Goal: Find specific fact: Find specific fact

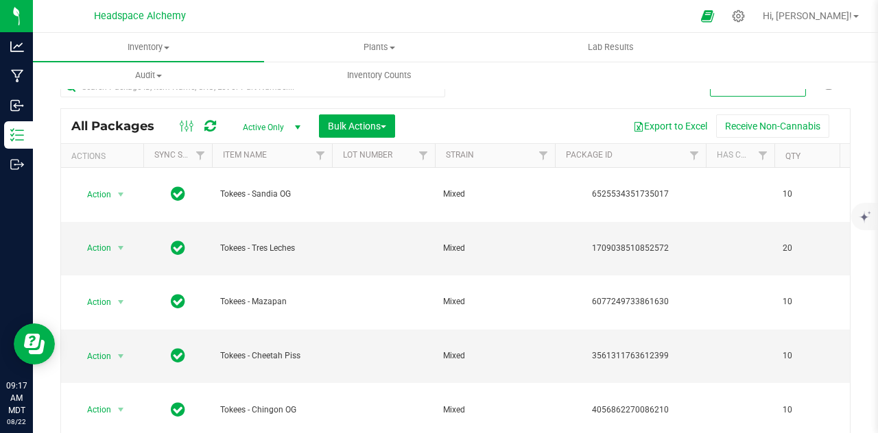
click at [279, 13] on div at bounding box center [468, 16] width 446 height 27
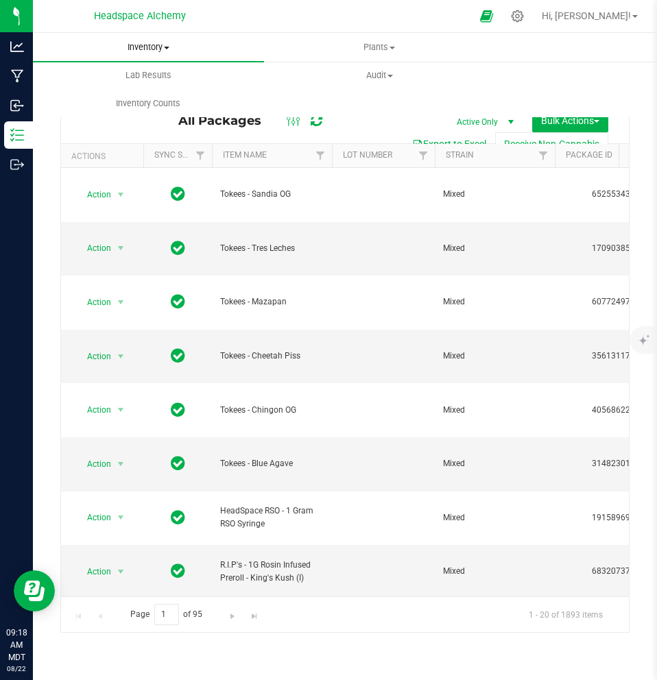
click at [162, 44] on span "Inventory" at bounding box center [148, 47] width 231 height 12
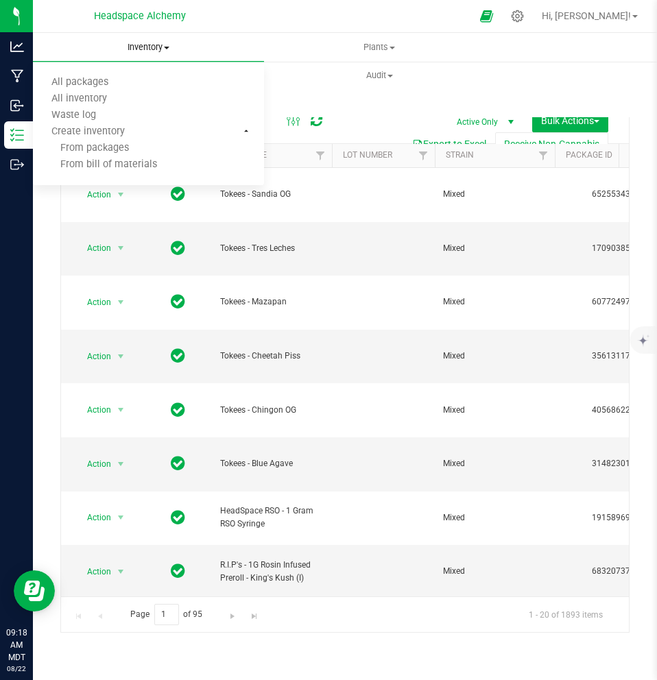
click at [80, 34] on uib-tab-heading "Inventory All packages All inventory Waste log Create inventory From packages F…" at bounding box center [148, 47] width 231 height 29
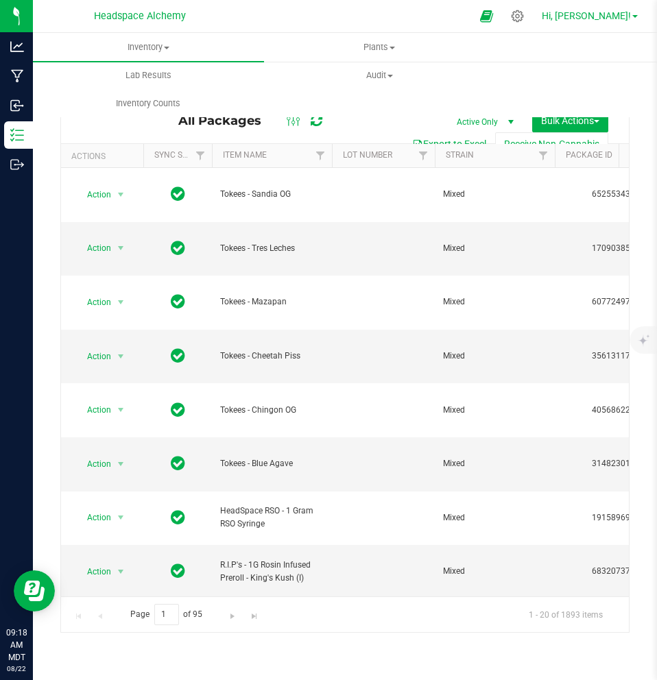
click at [620, 17] on span "Hi, [PERSON_NAME]!" at bounding box center [586, 15] width 89 height 11
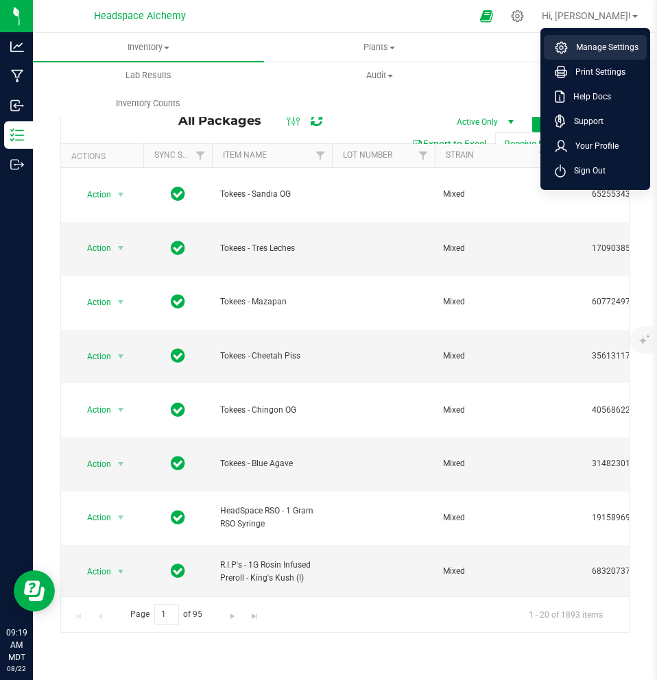
click at [591, 49] on span "Manage Settings" at bounding box center [603, 47] width 71 height 14
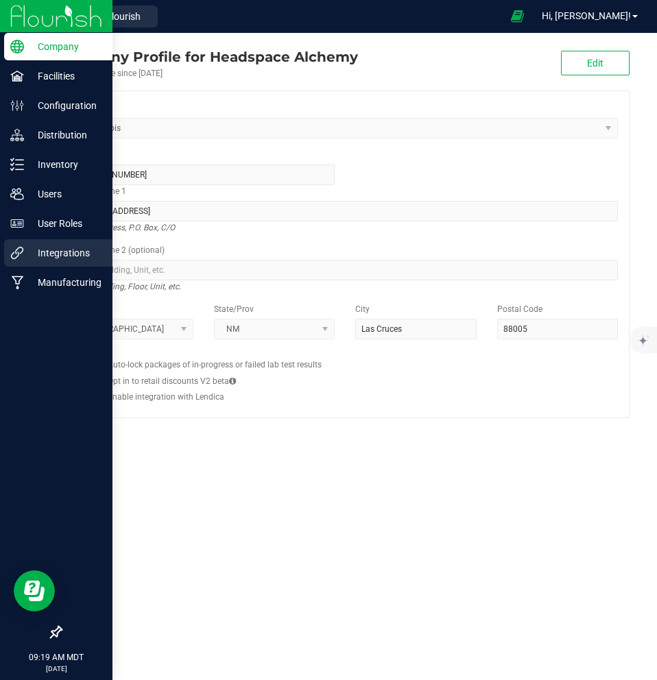
click at [39, 253] on p "Integrations" at bounding box center [65, 253] width 82 height 16
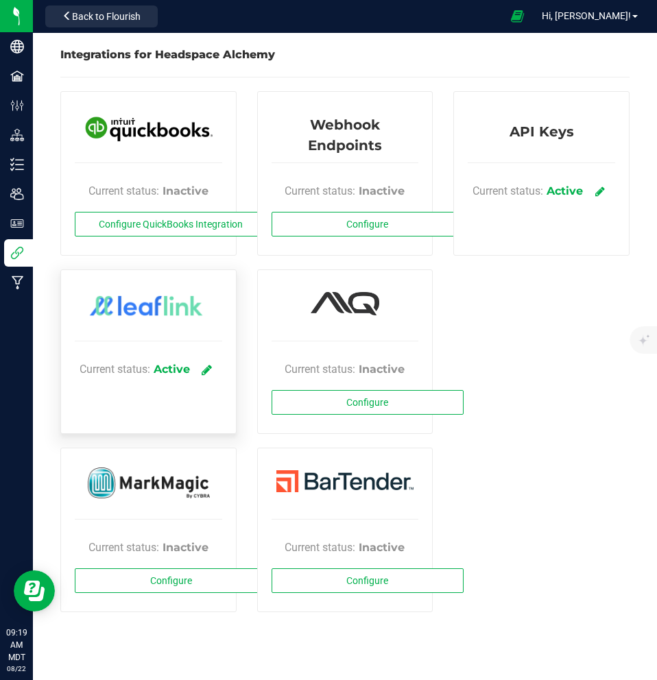
click at [205, 372] on icon at bounding box center [207, 369] width 10 height 12
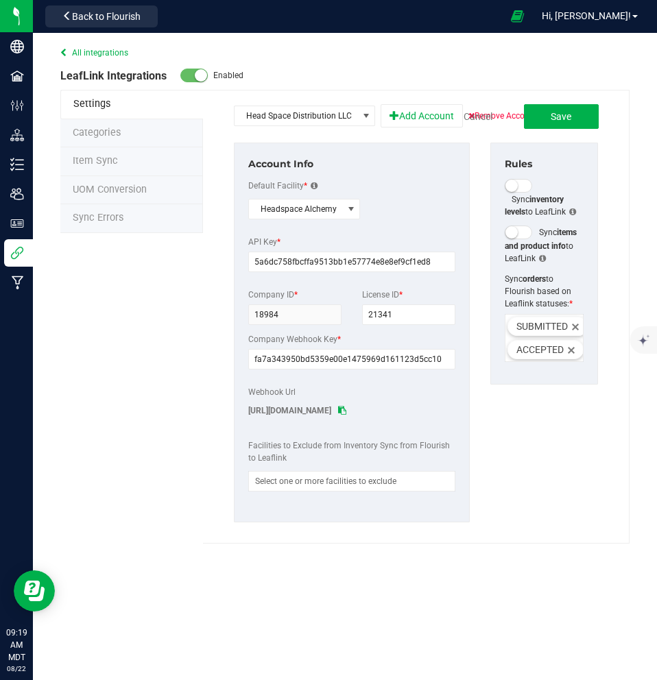
click at [107, 161] on span "Item Sync" at bounding box center [95, 161] width 45 height 12
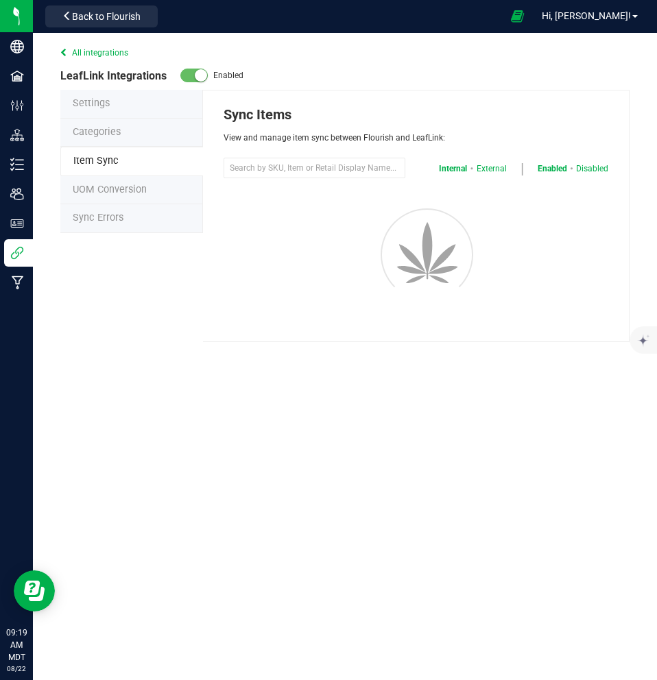
select select "20"
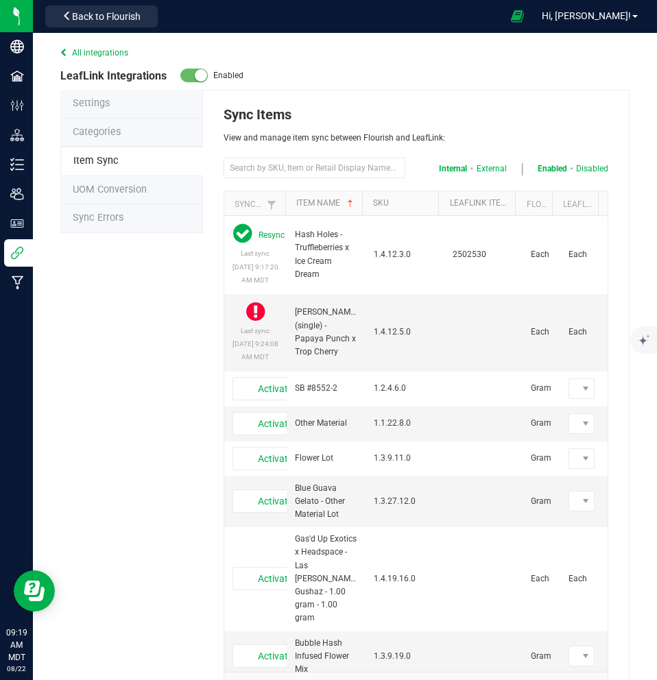
click at [104, 217] on span "Sync Errors" at bounding box center [98, 218] width 51 height 12
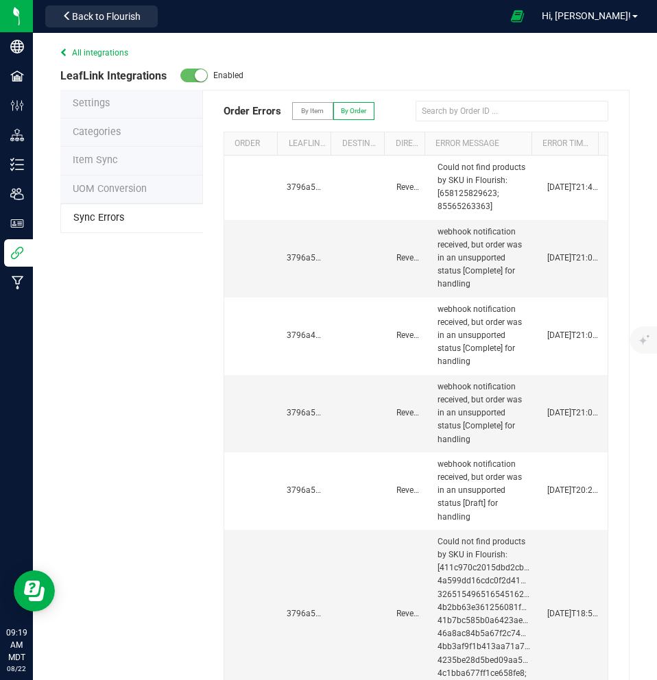
click at [94, 159] on span "Item Sync" at bounding box center [95, 160] width 45 height 12
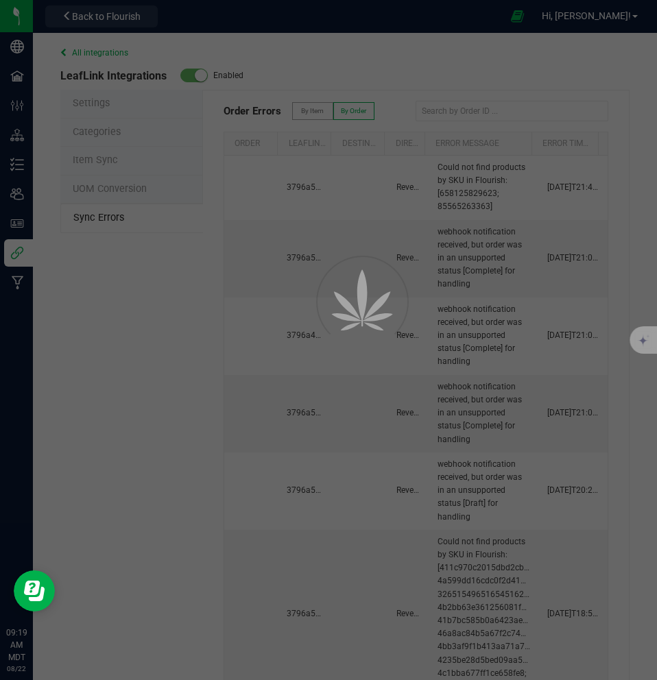
select select "20"
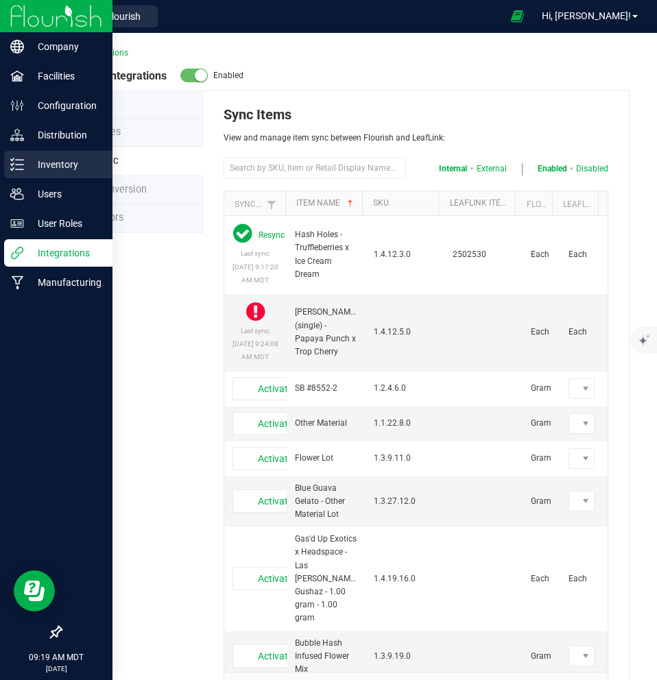
click at [23, 169] on line at bounding box center [20, 169] width 8 height 0
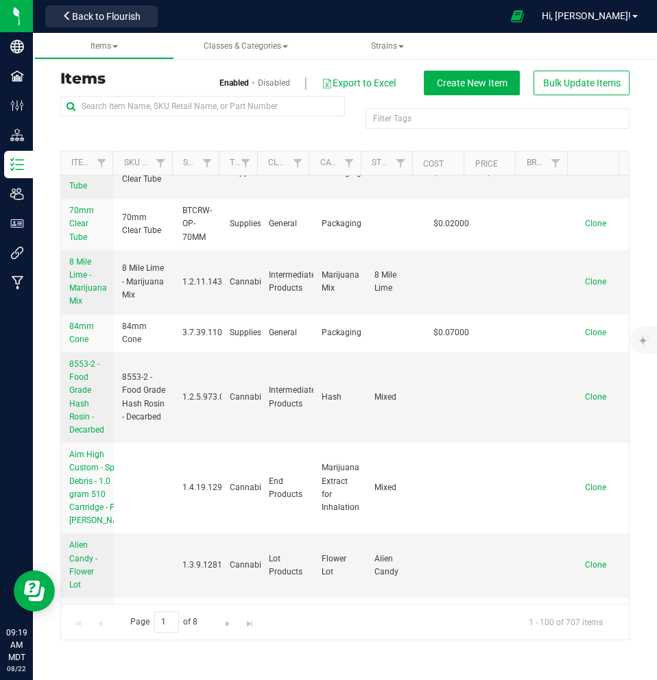
scroll to position [411, 0]
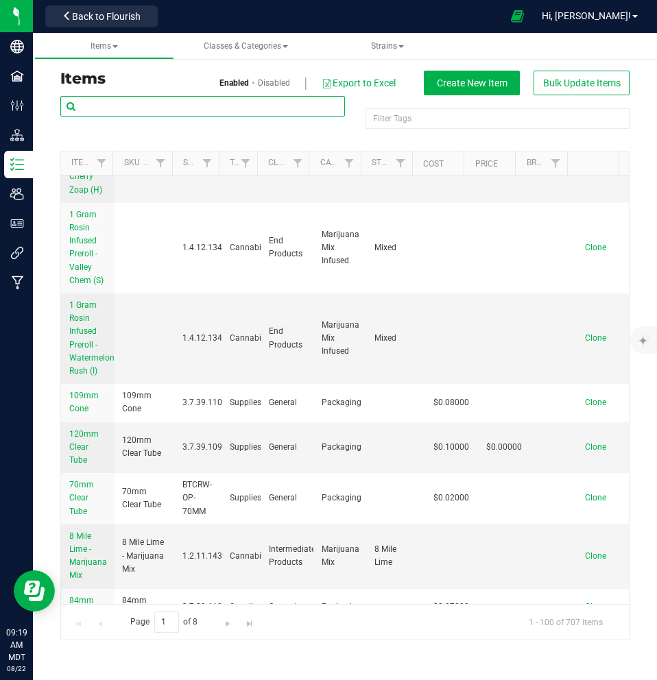
click at [152, 101] on input "text" at bounding box center [202, 106] width 285 height 21
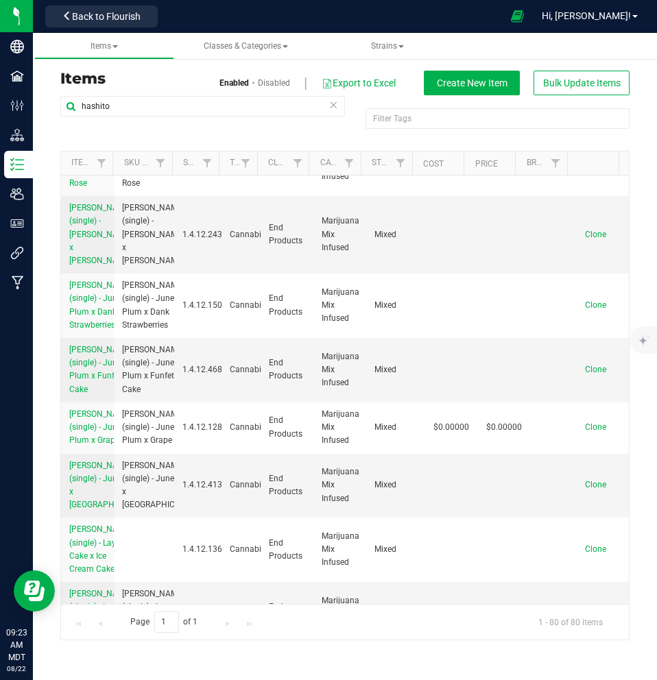
scroll to position [2331, 0]
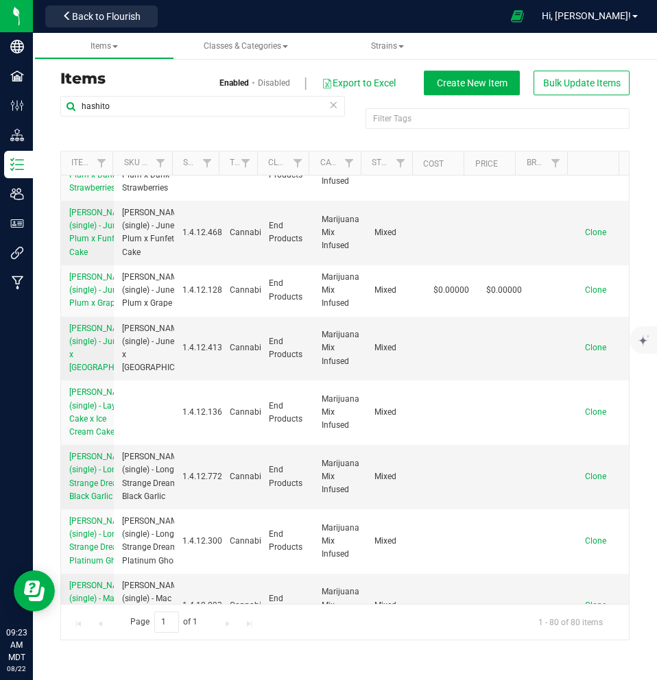
drag, startPoint x: 220, startPoint y: 454, endPoint x: 178, endPoint y: 450, distance: 42.0
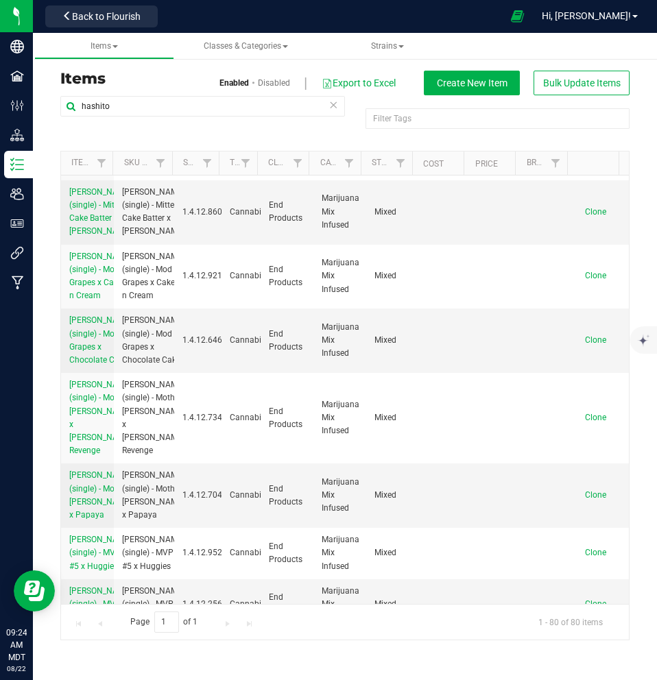
scroll to position [3016, 0]
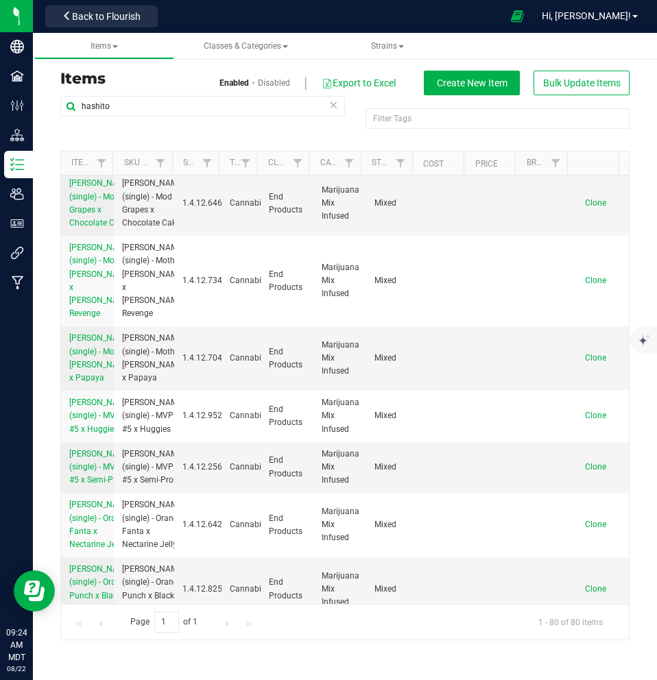
drag, startPoint x: 219, startPoint y: 446, endPoint x: 180, endPoint y: 444, distance: 38.4
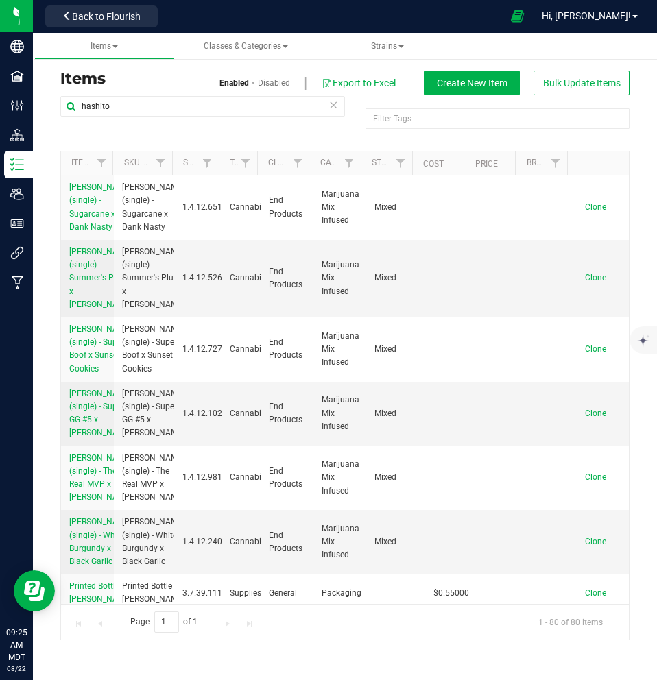
scroll to position [5005, 0]
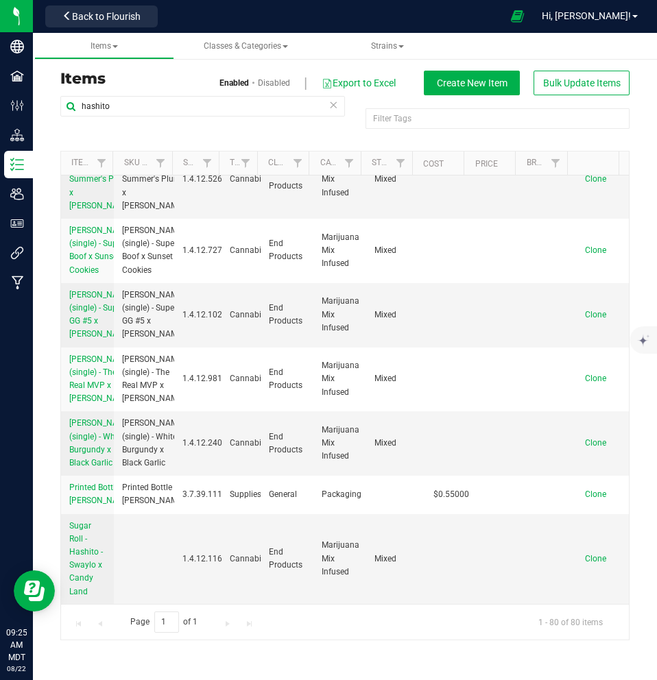
drag, startPoint x: 218, startPoint y: 472, endPoint x: 182, endPoint y: 470, distance: 35.7
click at [151, 106] on input "hashito" at bounding box center [202, 106] width 285 height 21
click at [64, 108] on input "hashito" at bounding box center [202, 106] width 285 height 21
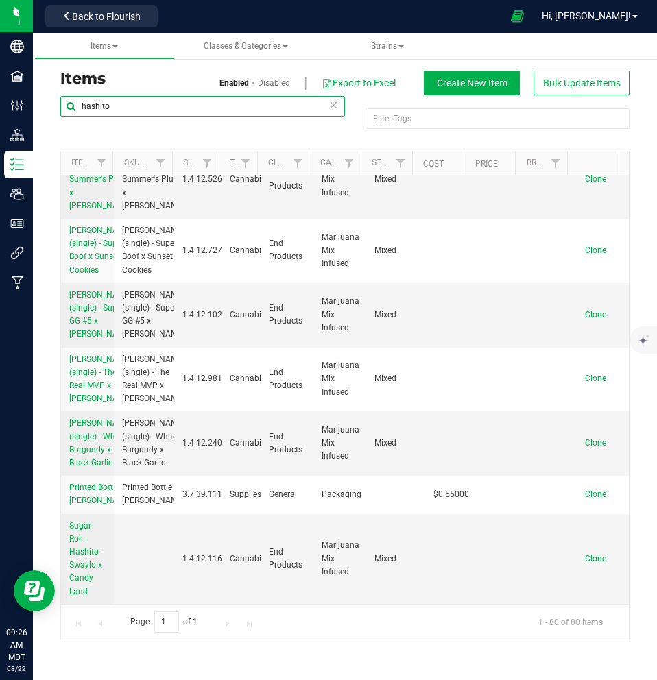
type input "f"
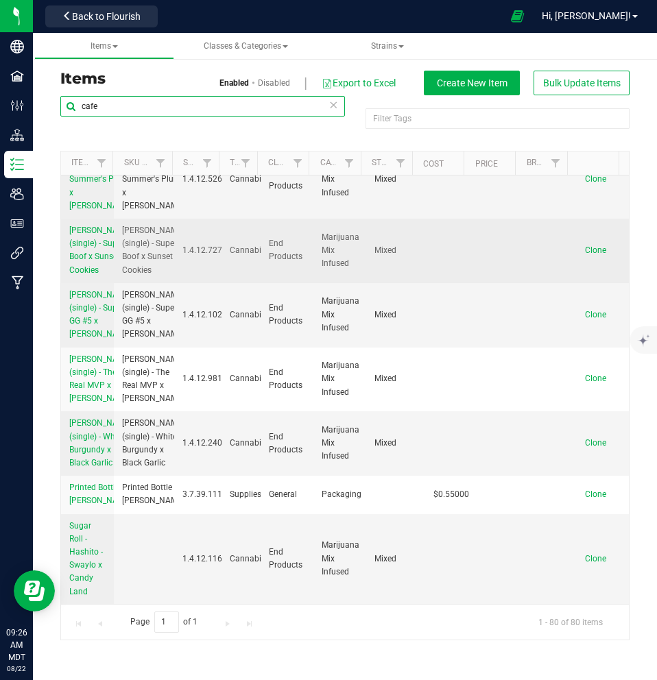
scroll to position [6387, 0]
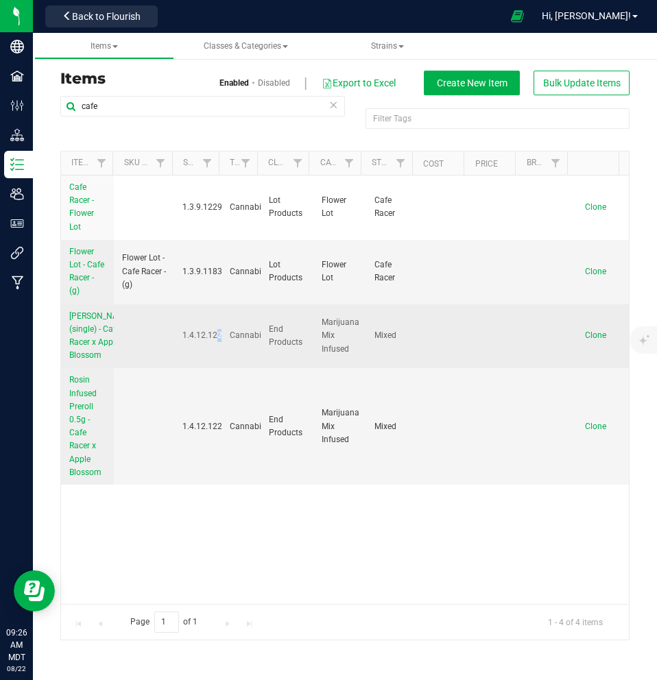
drag, startPoint x: 219, startPoint y: 346, endPoint x: 181, endPoint y: 345, distance: 37.7
click at [181, 345] on tr "[PERSON_NAME] (single) - Cafe Racer x Apple Blossom 1.4.12.1228.0 Cannabis End …" at bounding box center [345, 336] width 568 height 64
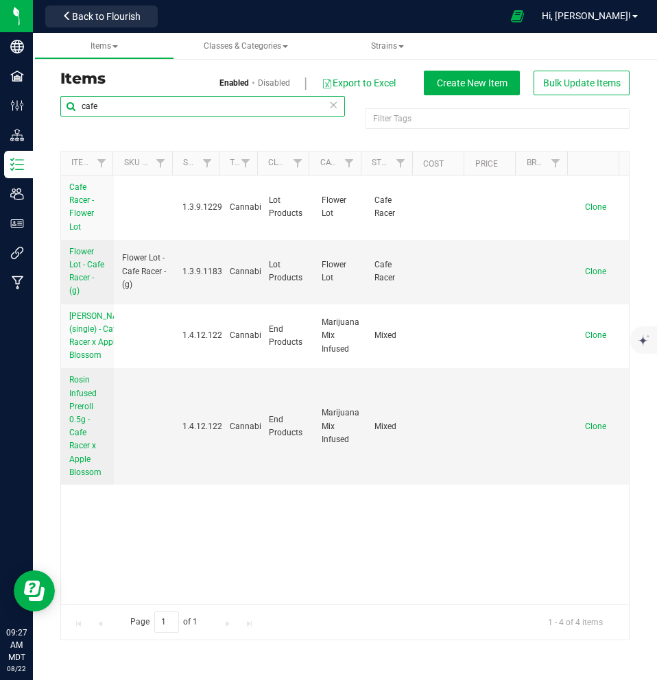
drag, startPoint x: 117, startPoint y: 104, endPoint x: 69, endPoint y: 103, distance: 48.7
click at [69, 103] on input "cafe" at bounding box center [202, 106] width 285 height 21
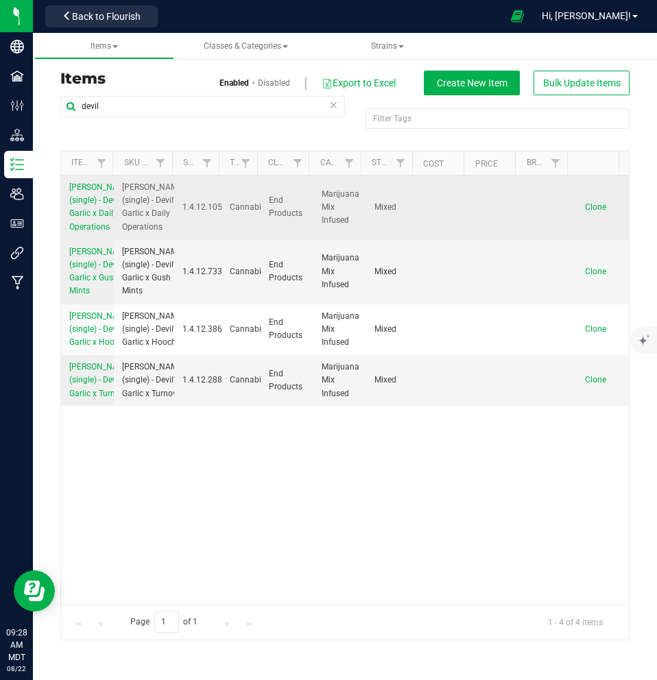
drag, startPoint x: 217, startPoint y: 215, endPoint x: 179, endPoint y: 219, distance: 37.9
click at [179, 219] on td "1.4.12.1052.0" at bounding box center [197, 208] width 47 height 64
click at [179, 221] on td "1.4.12.1052.0" at bounding box center [197, 208] width 47 height 64
drag, startPoint x: 180, startPoint y: 219, endPoint x: 217, endPoint y: 222, distance: 37.1
click at [217, 214] on span "1.4.12.1052.0" at bounding box center [207, 207] width 51 height 13
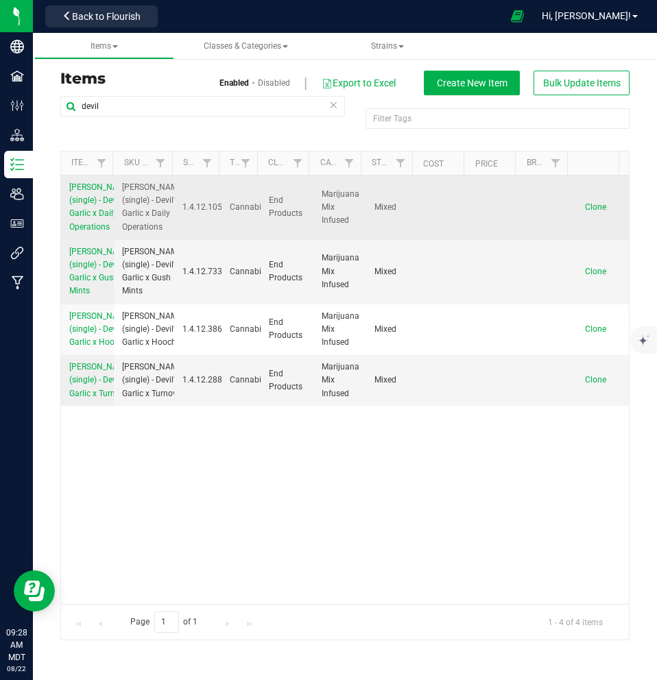
copy span "[TECHNICAL_ID]"
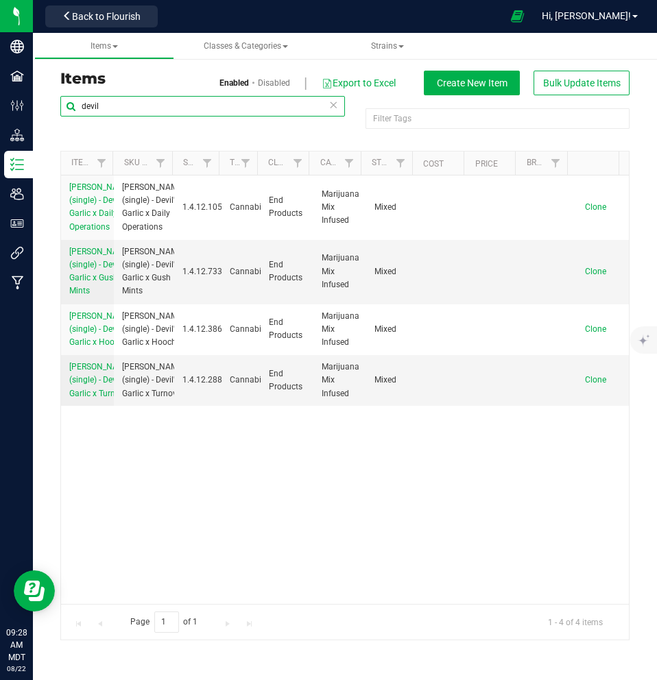
drag, startPoint x: 95, startPoint y: 106, endPoint x: 65, endPoint y: 93, distance: 32.2
click at [65, 93] on div "Items Enabled Disabled Export to Excel Create New Item Bulk Update Items devil …" at bounding box center [345, 356] width 590 height 570
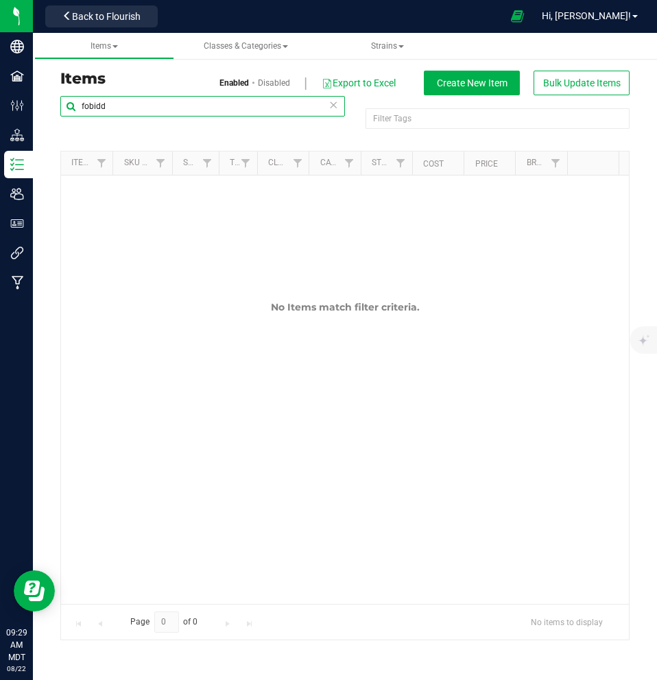
click at [90, 102] on input "fobidd" at bounding box center [202, 106] width 285 height 21
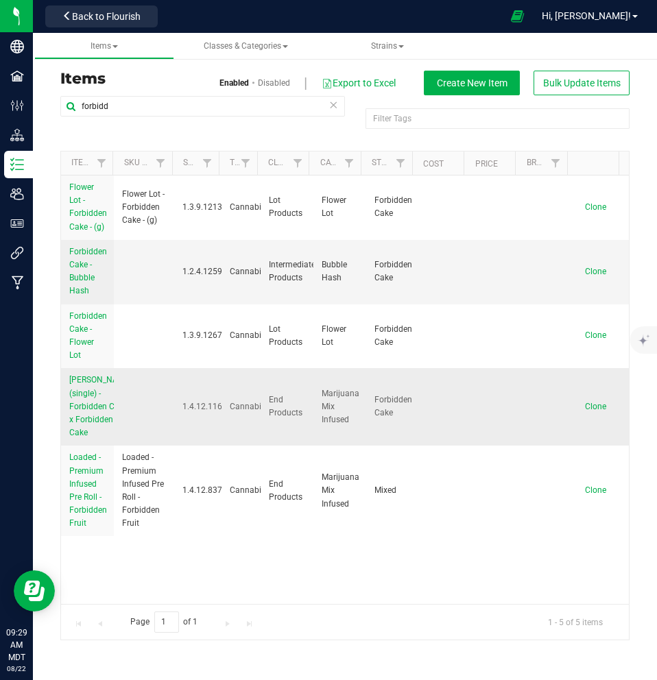
drag, startPoint x: 218, startPoint y: 413, endPoint x: 174, endPoint y: 409, distance: 44.1
click at [174, 409] on td "1.4.12.1160.0" at bounding box center [197, 406] width 47 height 77
drag, startPoint x: 143, startPoint y: 372, endPoint x: -121, endPoint y: 80, distance: 394.6
drag, startPoint x: 117, startPoint y: 104, endPoint x: 66, endPoint y: 98, distance: 51.0
click at [66, 98] on input "forbidd" at bounding box center [202, 106] width 285 height 21
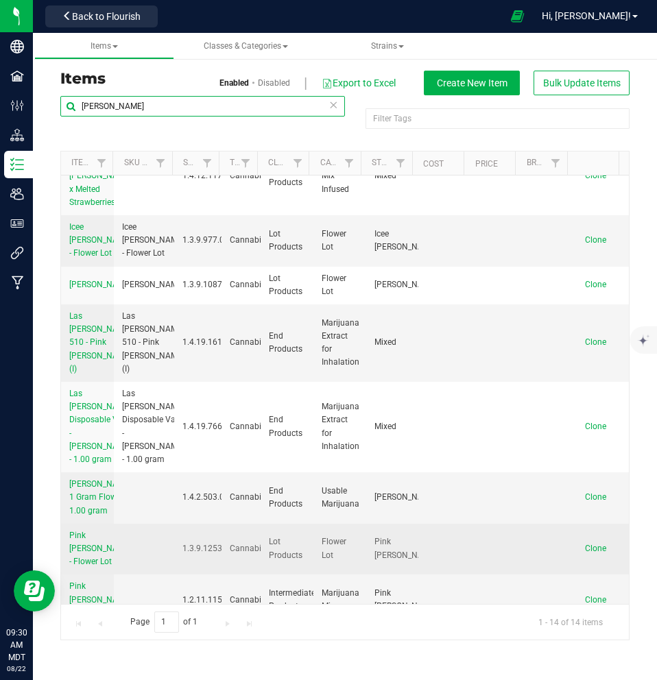
scroll to position [421, 0]
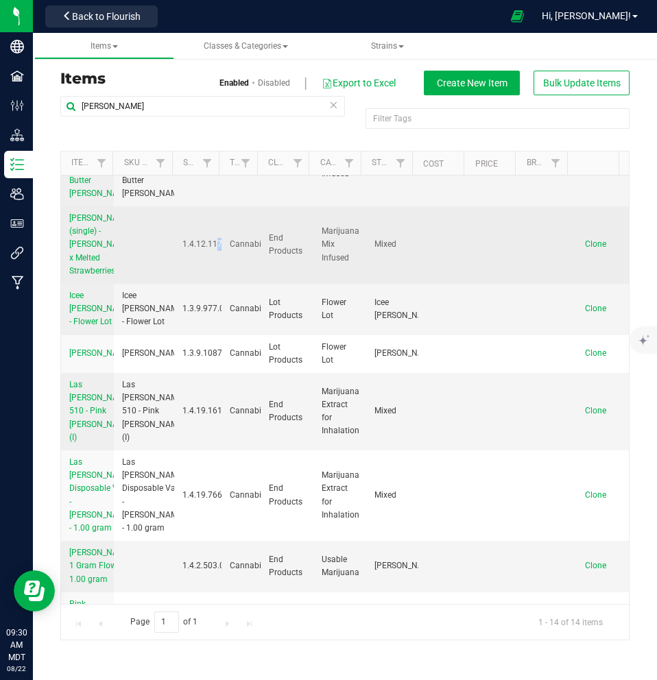
drag, startPoint x: 223, startPoint y: 346, endPoint x: 181, endPoint y: 350, distance: 42.0
click at [181, 284] on tr "[PERSON_NAME] (single) - [PERSON_NAME] x Melted Strawberries 1.4.12.1173.0 Cann…" at bounding box center [345, 244] width 568 height 77
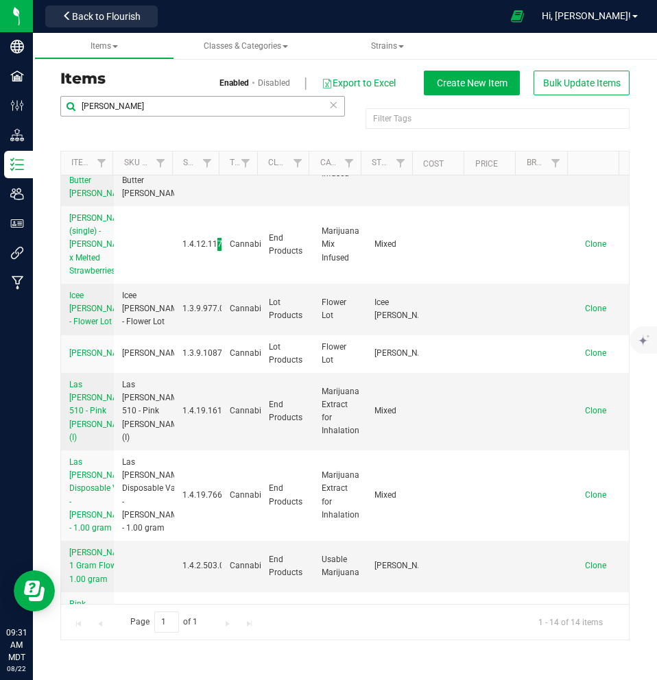
scroll to position [0, 0]
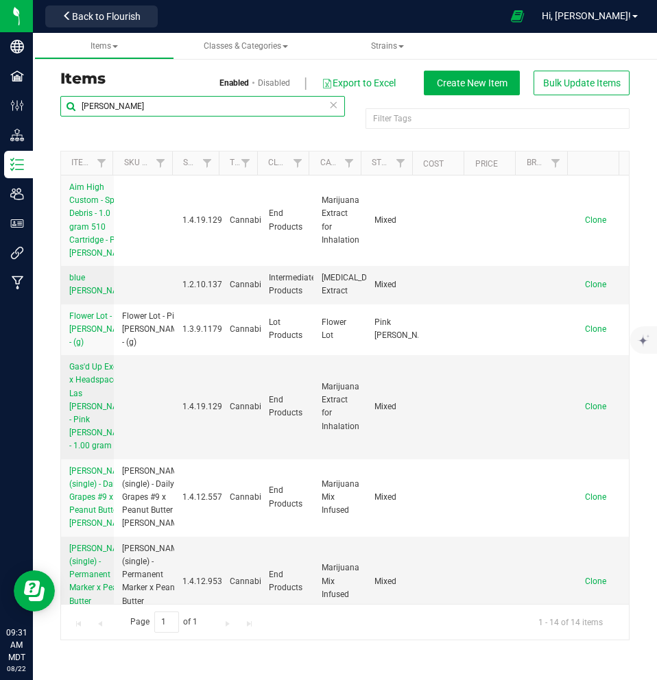
drag, startPoint x: 80, startPoint y: 108, endPoint x: 66, endPoint y: 106, distance: 13.9
click at [68, 106] on input "[PERSON_NAME]" at bounding box center [202, 106] width 285 height 21
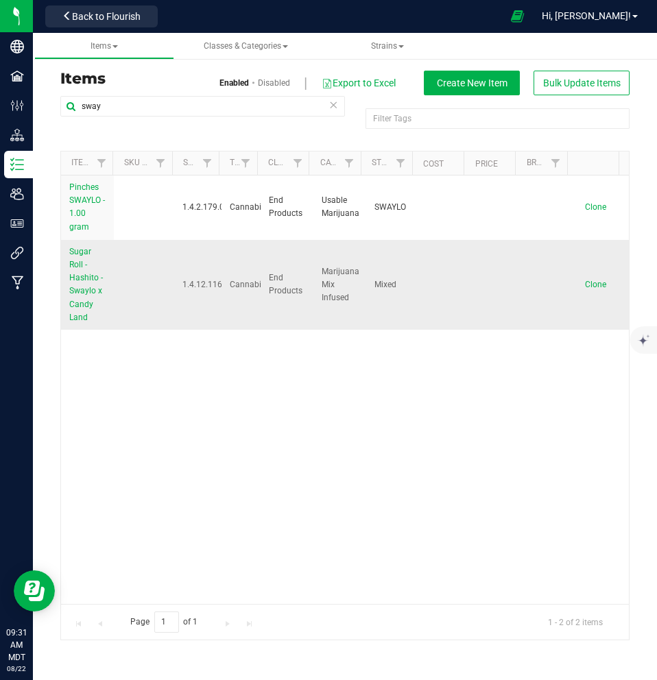
drag, startPoint x: 217, startPoint y: 285, endPoint x: 180, endPoint y: 280, distance: 37.2
click at [182, 280] on span "1.4.12.1169.0" at bounding box center [207, 284] width 51 height 13
click at [182, 285] on span "1.4.12.1169.0" at bounding box center [207, 284] width 51 height 13
drag, startPoint x: 180, startPoint y: 283, endPoint x: 217, endPoint y: 291, distance: 37.8
click at [217, 291] on span "1.4.12.1169.0" at bounding box center [207, 284] width 51 height 13
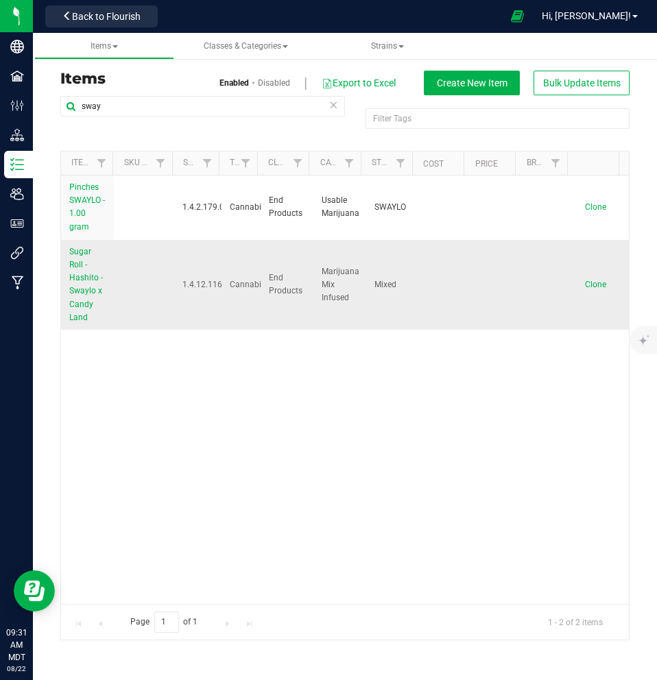
copy span "[TECHNICAL_ID]"
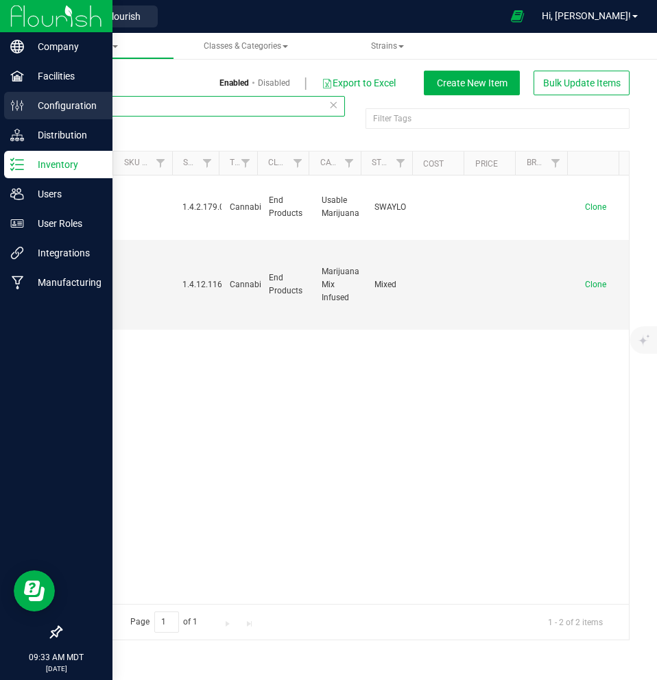
click at [26, 100] on div "Company Facilities Configuration Distribution Inventory Users User Roles Integr…" at bounding box center [328, 340] width 657 height 680
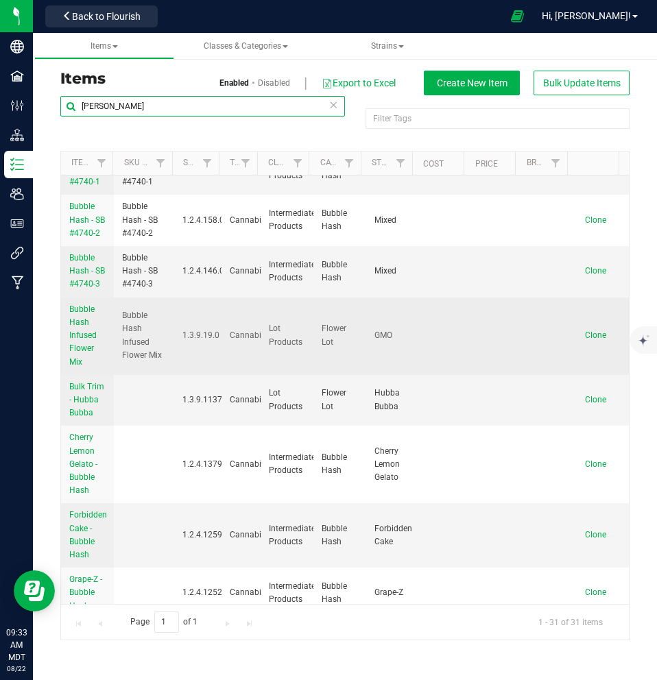
scroll to position [617, 0]
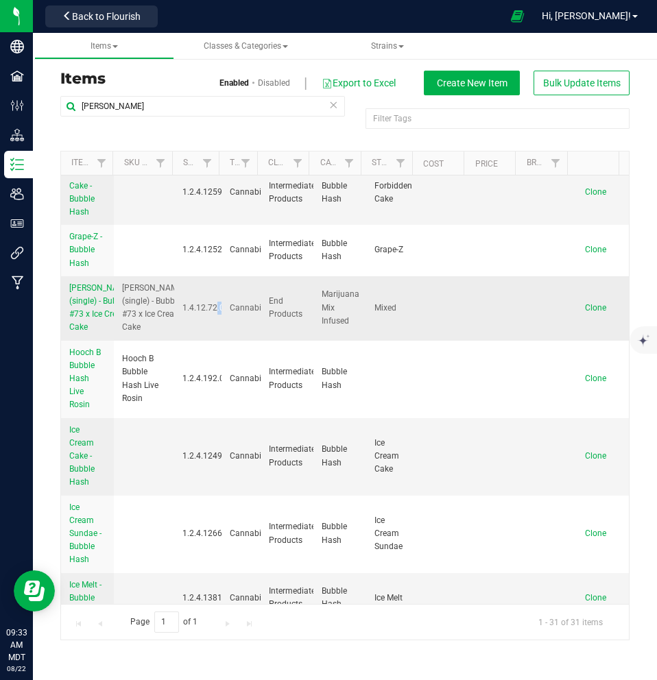
drag, startPoint x: 180, startPoint y: 359, endPoint x: 223, endPoint y: 349, distance: 44.2
click at [225, 341] on tr "[PERSON_NAME] (single) - Bubba #73 x Ice Cream Cake Hashito (single) - Bubba #7…" at bounding box center [345, 308] width 568 height 64
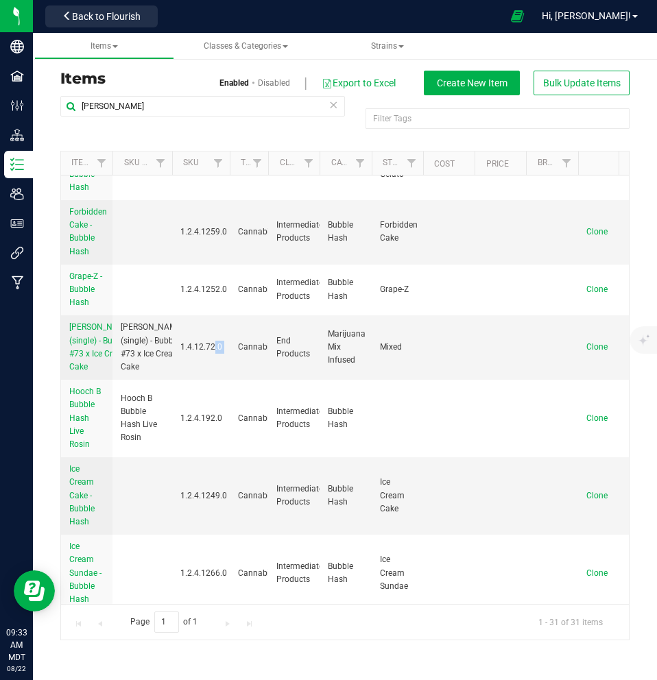
drag, startPoint x: 221, startPoint y: 163, endPoint x: 233, endPoint y: 163, distance: 12.3
click at [233, 163] on div "Item Name Sku Retail Display Name SKU Type Class Category Strain Cost Price Bra…" at bounding box center [340, 163] width 558 height 23
drag, startPoint x: 232, startPoint y: 386, endPoint x: 224, endPoint y: 383, distance: 8.7
click at [231, 380] on td "Cannabis" at bounding box center [249, 347] width 38 height 64
click at [177, 358] on td "1.4.12.72.0" at bounding box center [201, 347] width 58 height 64
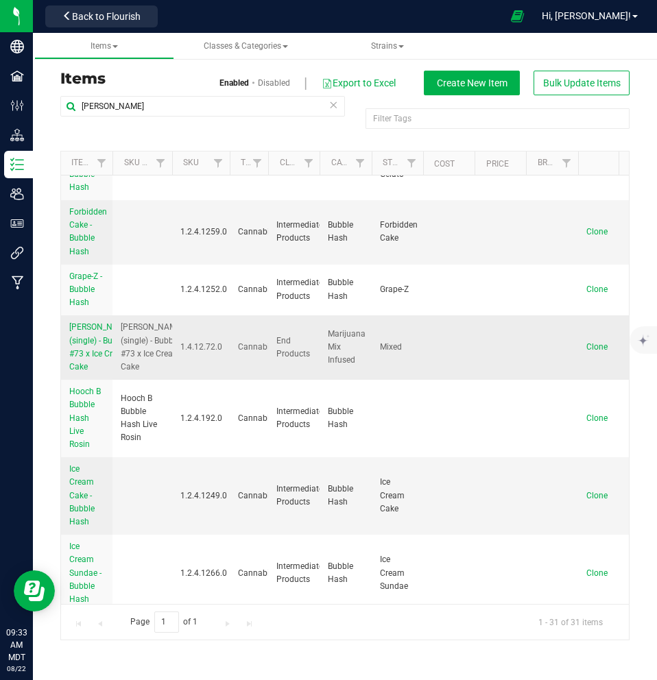
drag, startPoint x: 180, startPoint y: 359, endPoint x: 221, endPoint y: 359, distance: 41.8
click at [222, 360] on td "1.4.12.72.0" at bounding box center [201, 347] width 58 height 64
copy span "1.4.12.72.0"
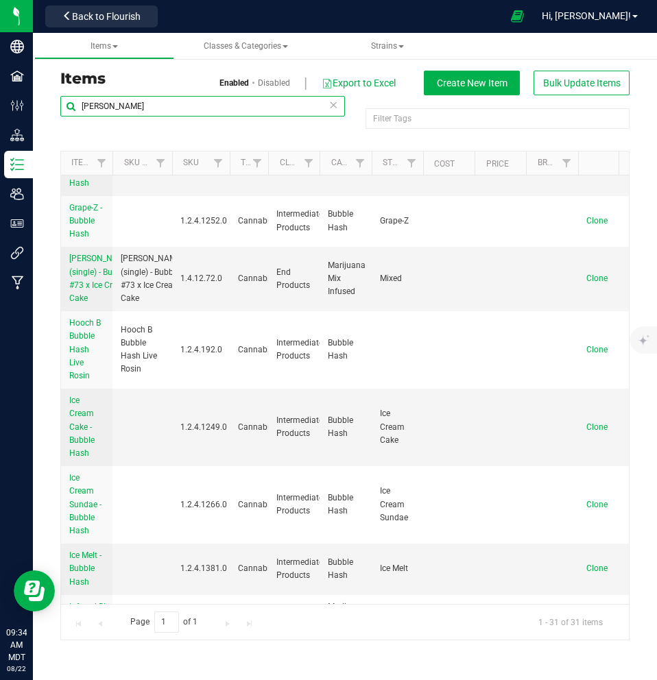
click at [54, 95] on div "[PERSON_NAME] Filter Tags Filter Tags Item Name Sku Retail Display Name SKU Typ…" at bounding box center [345, 367] width 590 height 545
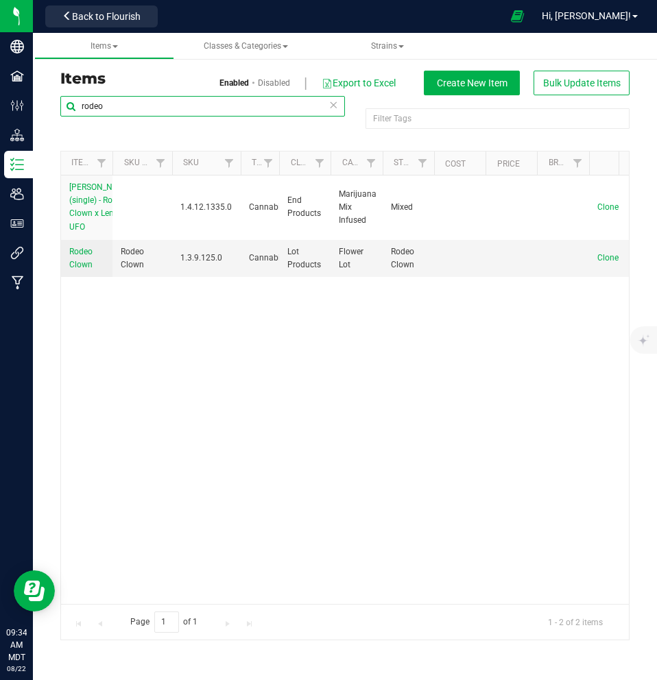
drag, startPoint x: 228, startPoint y: 155, endPoint x: 245, endPoint y: 161, distance: 18.2
click at [245, 161] on div "Item Name Sku Retail Display Name SKU Type Class Category Strain Cost Price Bra…" at bounding box center [340, 163] width 558 height 23
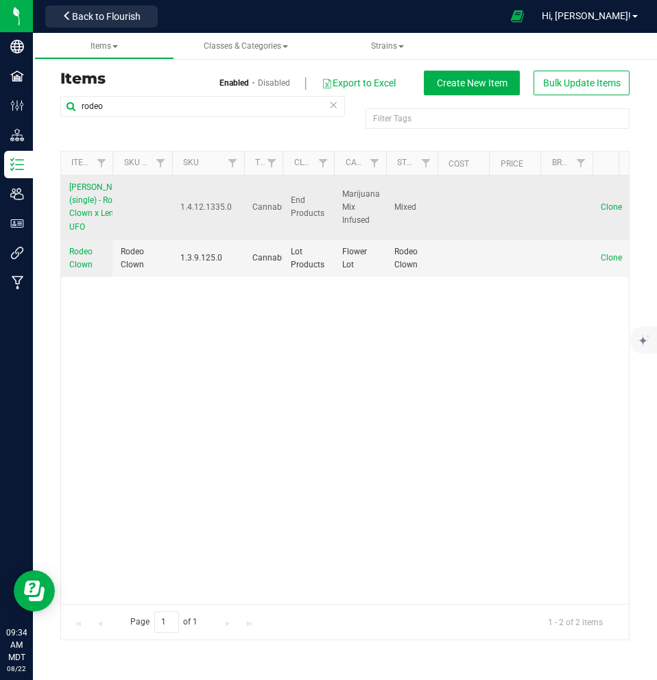
drag, startPoint x: 180, startPoint y: 220, endPoint x: 236, endPoint y: 219, distance: 56.2
click at [236, 219] on td "1.4.12.1335.0" at bounding box center [208, 208] width 72 height 64
copy span "1.4.12.1335.0"
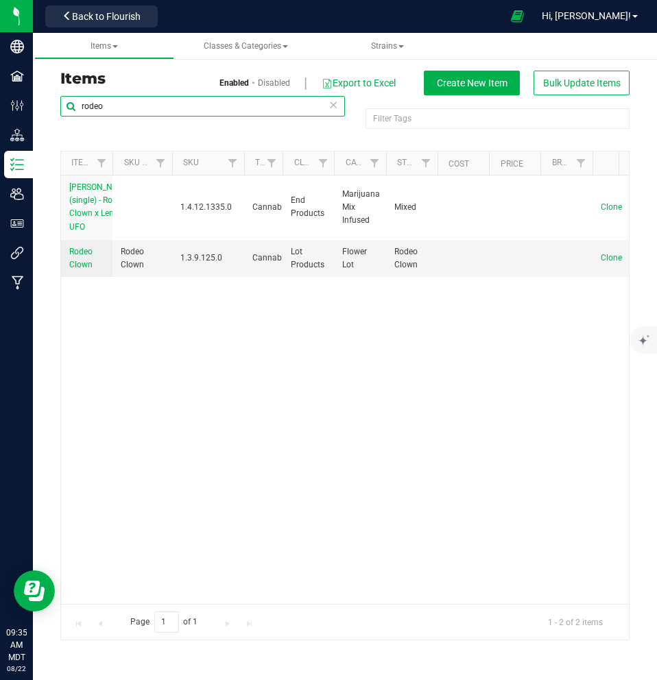
drag, startPoint x: 75, startPoint y: 106, endPoint x: 54, endPoint y: 105, distance: 20.6
click at [55, 105] on div "rodeo Filter Tags Filter Tags Item Name Sku Retail Display Name SKU Type Class …" at bounding box center [345, 367] width 590 height 545
type input "510"
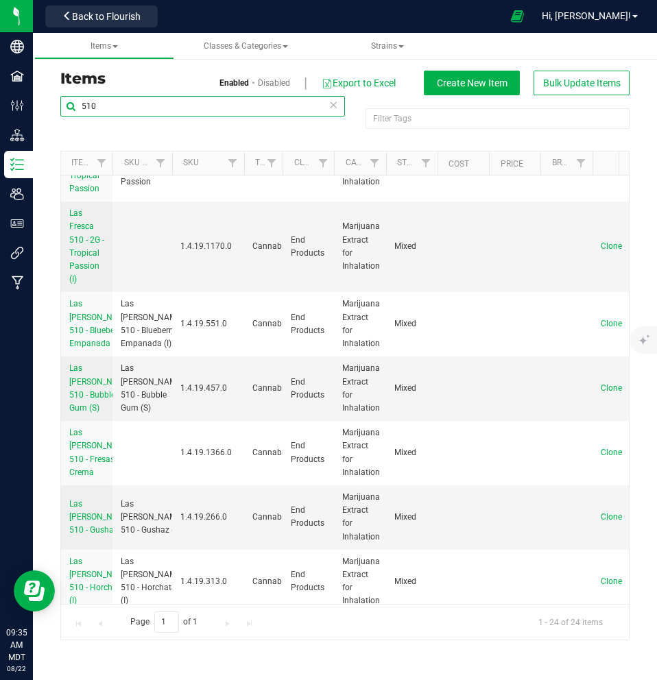
scroll to position [1340, 0]
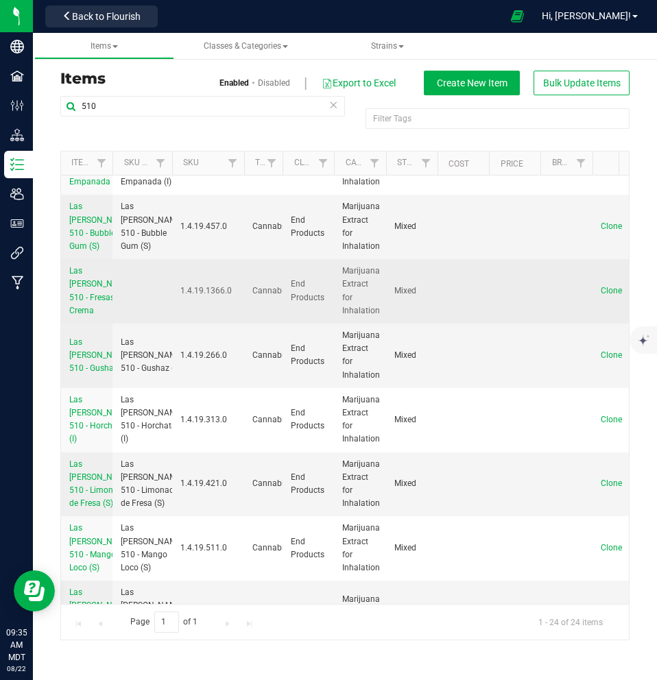
drag, startPoint x: 180, startPoint y: 472, endPoint x: 229, endPoint y: 474, distance: 49.4
click at [229, 298] on span "1.4.19.1366.0" at bounding box center [208, 291] width 56 height 13
copy span "1.4.19.1366.0"
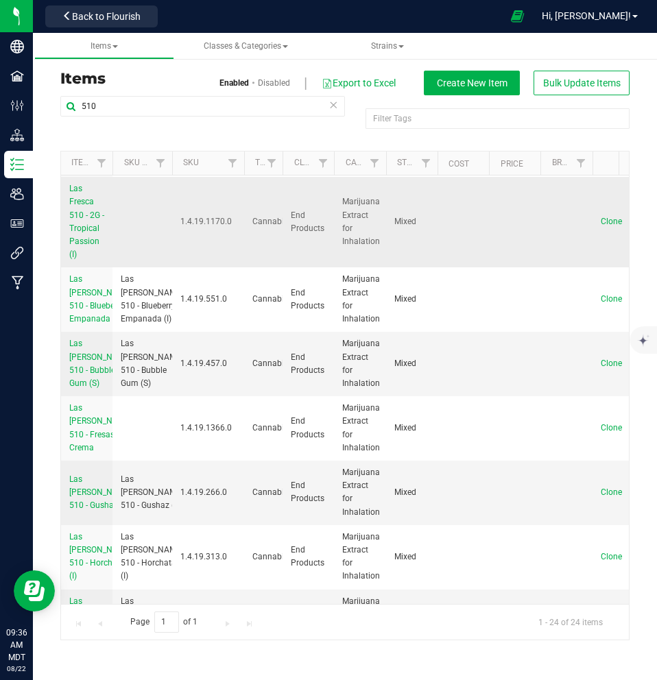
scroll to position [1135, 0]
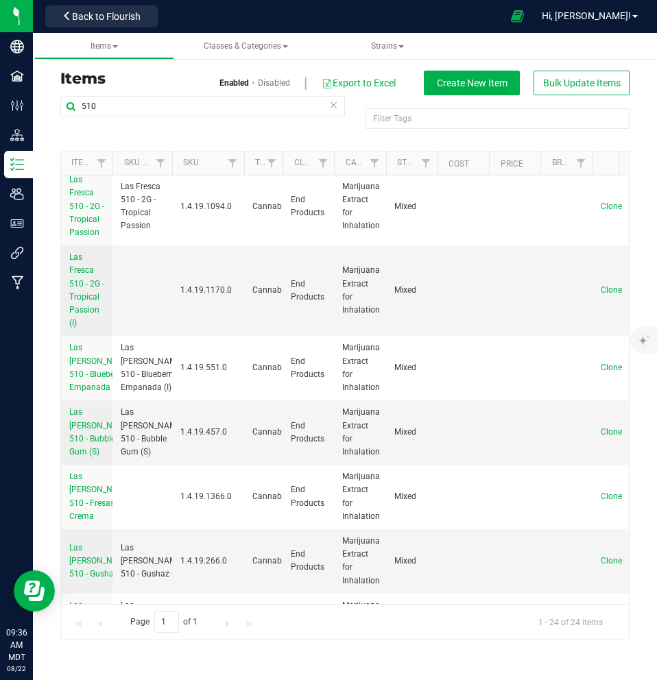
drag, startPoint x: 231, startPoint y: 257, endPoint x: 180, endPoint y: 260, distance: 51.5
click at [180, 136] on span "1.4.19.1166.0" at bounding box center [208, 129] width 56 height 13
copy span "1.4.19.1166.0"
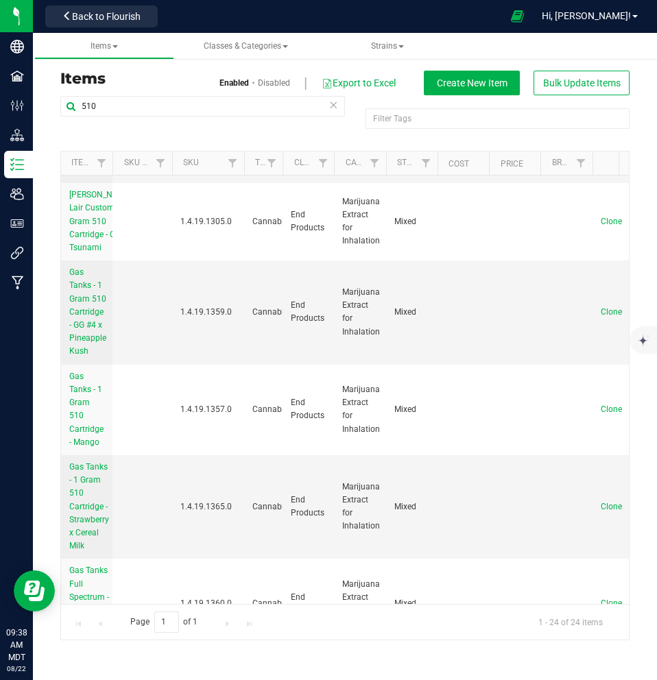
scroll to position [0, 0]
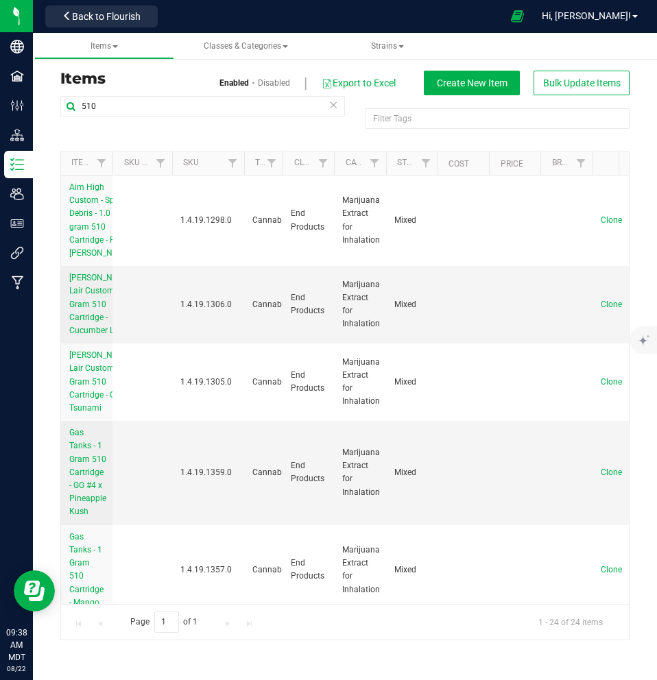
click at [643, 65] on div "Items Enabled Disabled Export to Excel Create New Item Bulk Update Items 510 Fi…" at bounding box center [345, 347] width 624 height 614
click at [45, 75] on div "Items Enabled Disabled Export to Excel Create New Item Bulk Update Items 510 Fi…" at bounding box center [345, 347] width 624 height 614
